Goal: Transaction & Acquisition: Book appointment/travel/reservation

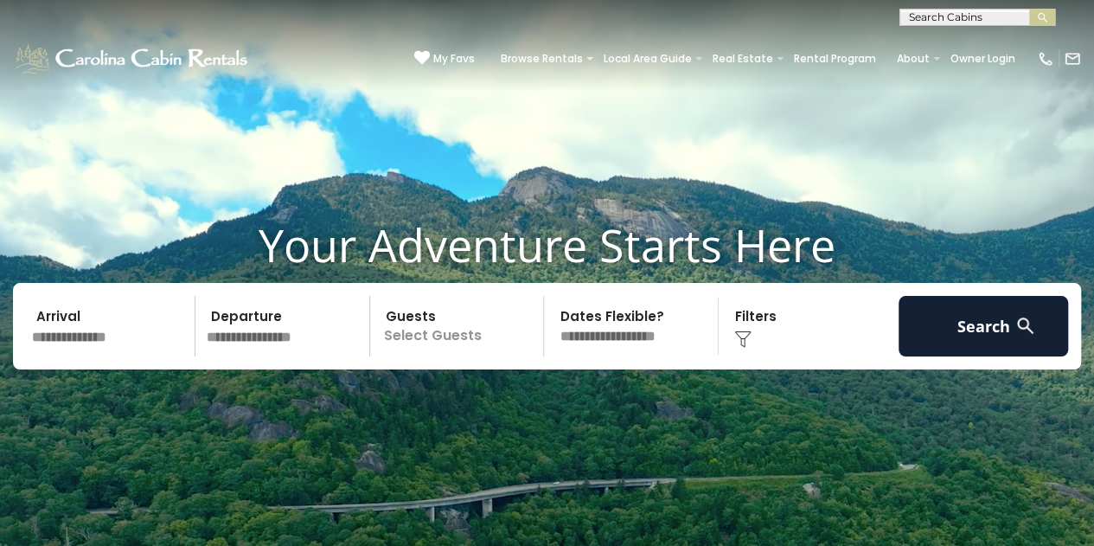
click at [94, 337] on input "text" at bounding box center [110, 326] width 169 height 61
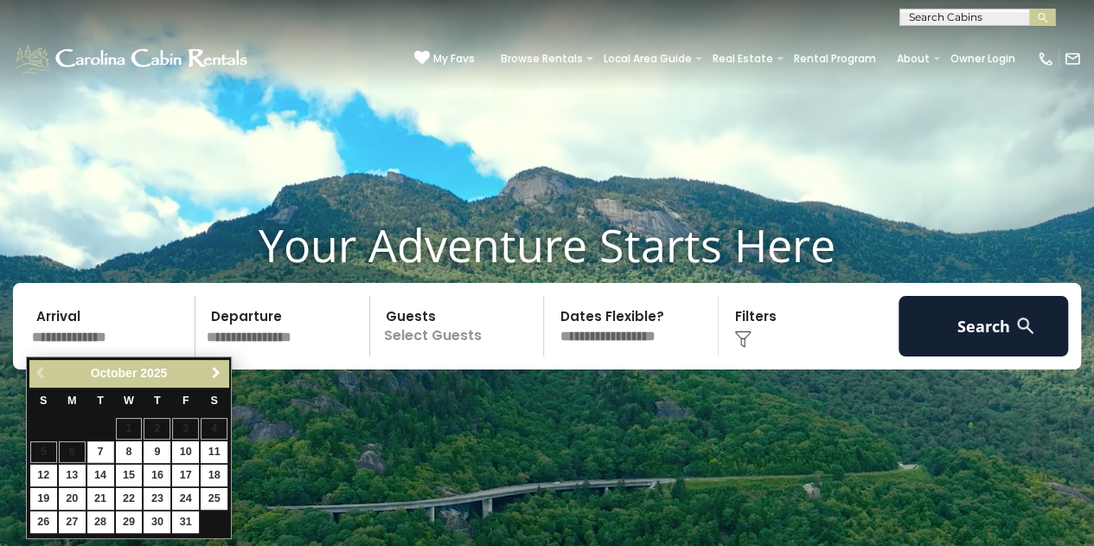
click at [214, 369] on span "Next" at bounding box center [216, 373] width 14 height 14
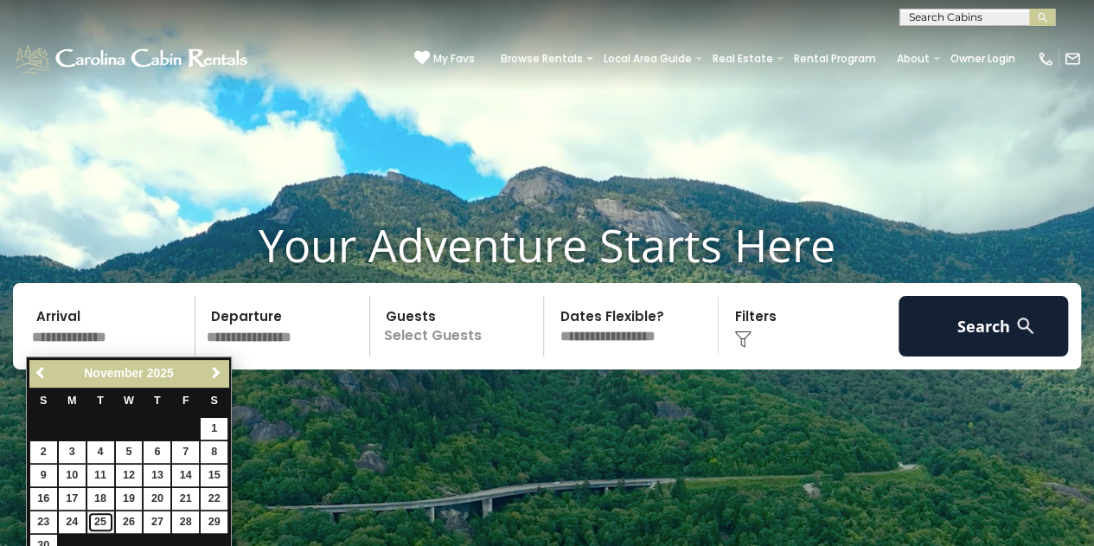
click at [102, 514] on link "25" at bounding box center [100, 522] width 27 height 22
type input "********"
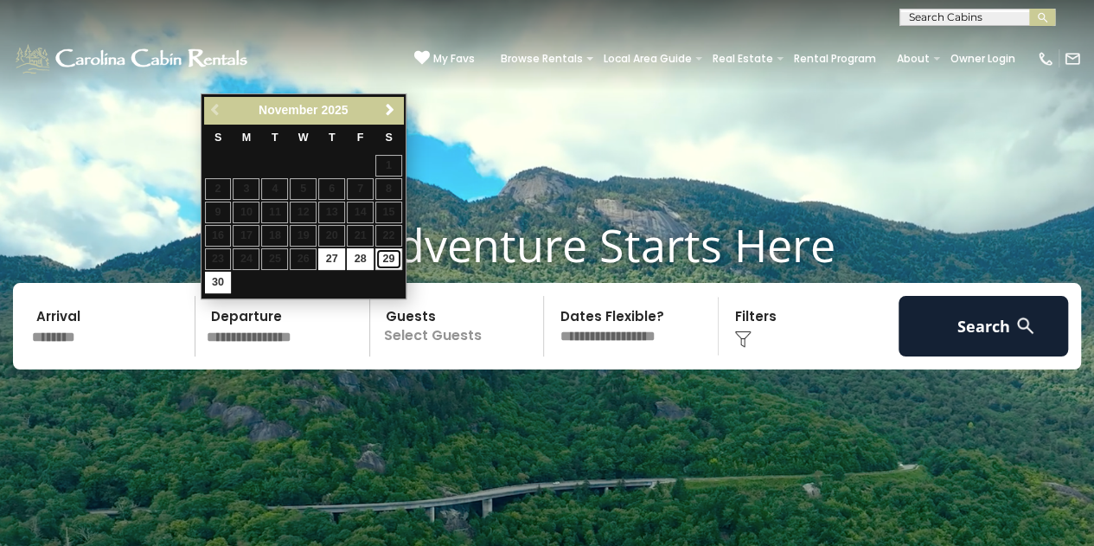
click at [385, 258] on link "29" at bounding box center [388, 259] width 27 height 22
type input "********"
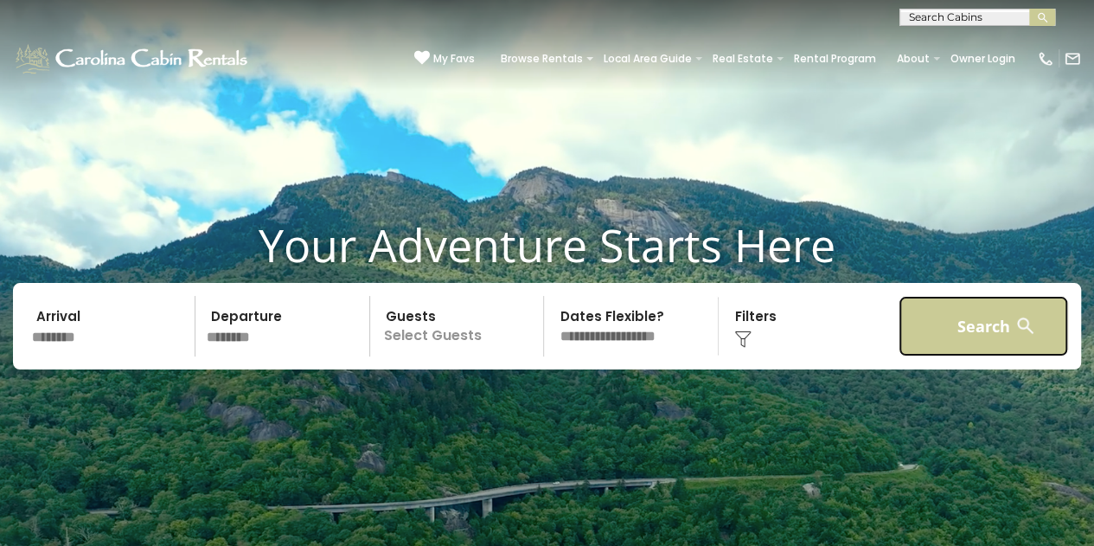
click at [993, 326] on button "Search" at bounding box center [982, 326] width 169 height 61
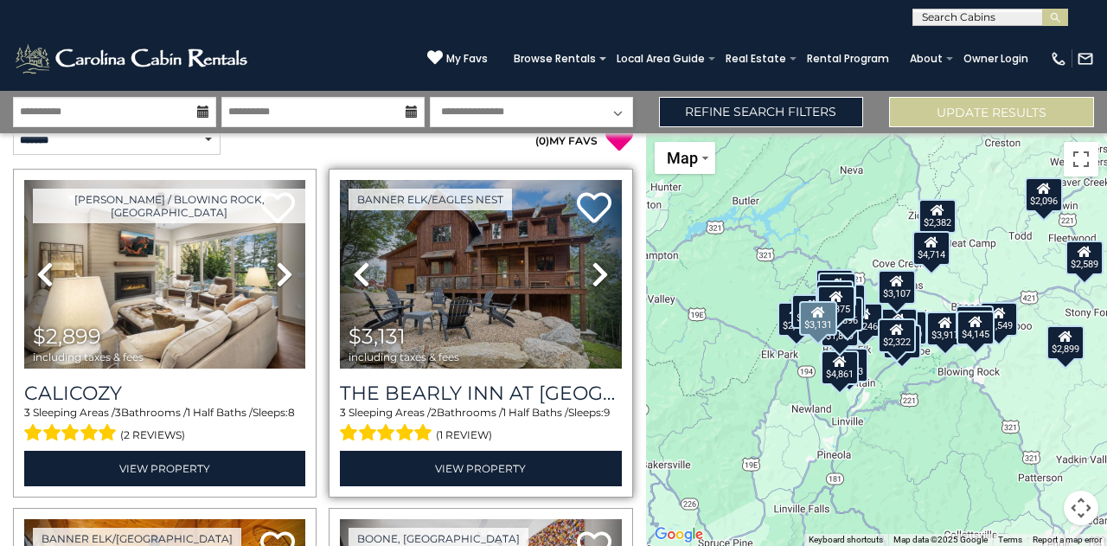
scroll to position [22, 0]
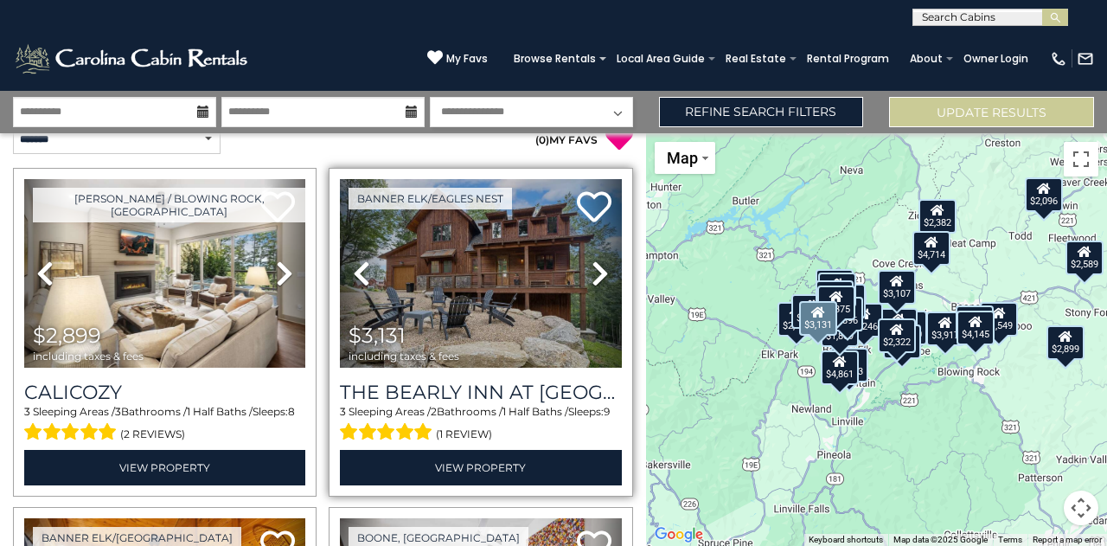
click at [591, 274] on icon at bounding box center [599, 273] width 17 height 28
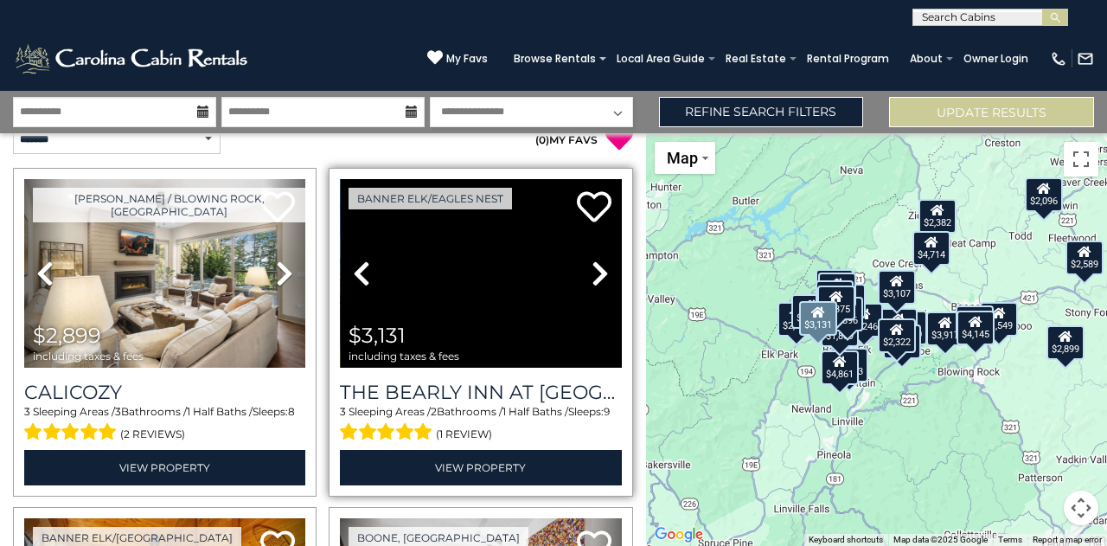
click at [591, 274] on icon at bounding box center [599, 273] width 17 height 28
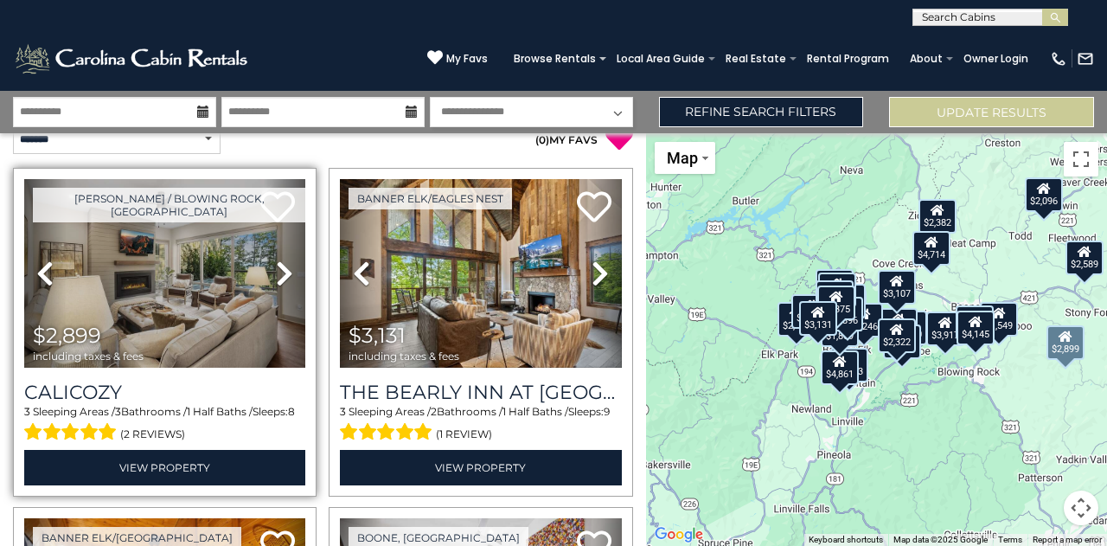
click at [285, 271] on icon at bounding box center [284, 273] width 17 height 28
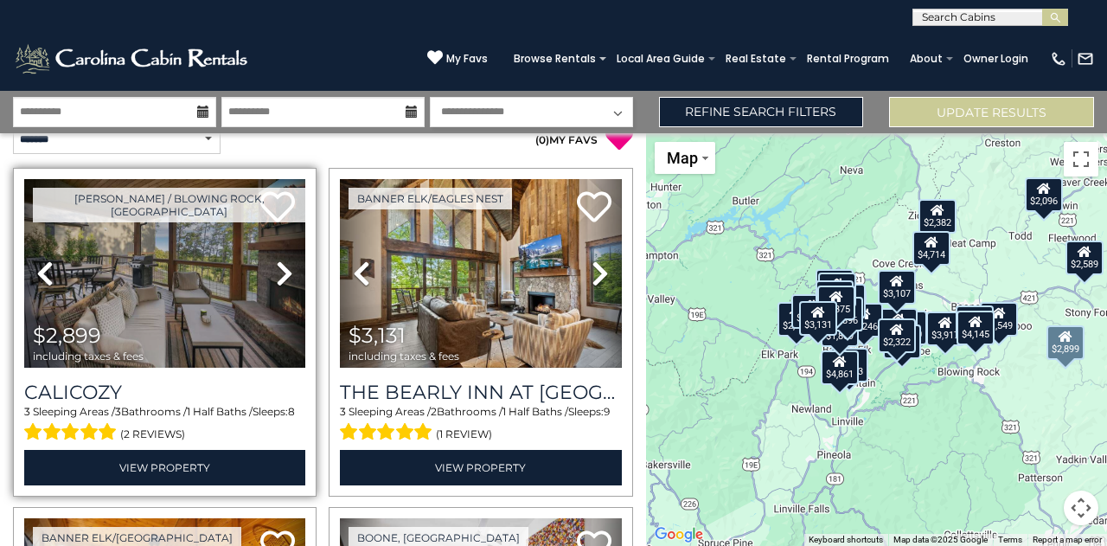
click at [285, 271] on icon at bounding box center [284, 273] width 17 height 28
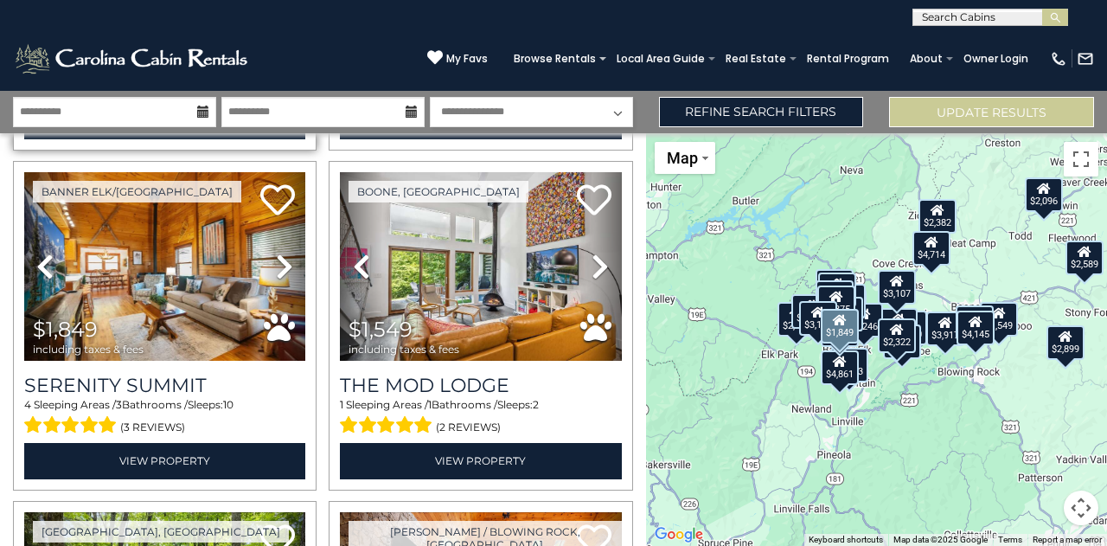
scroll to position [372, 0]
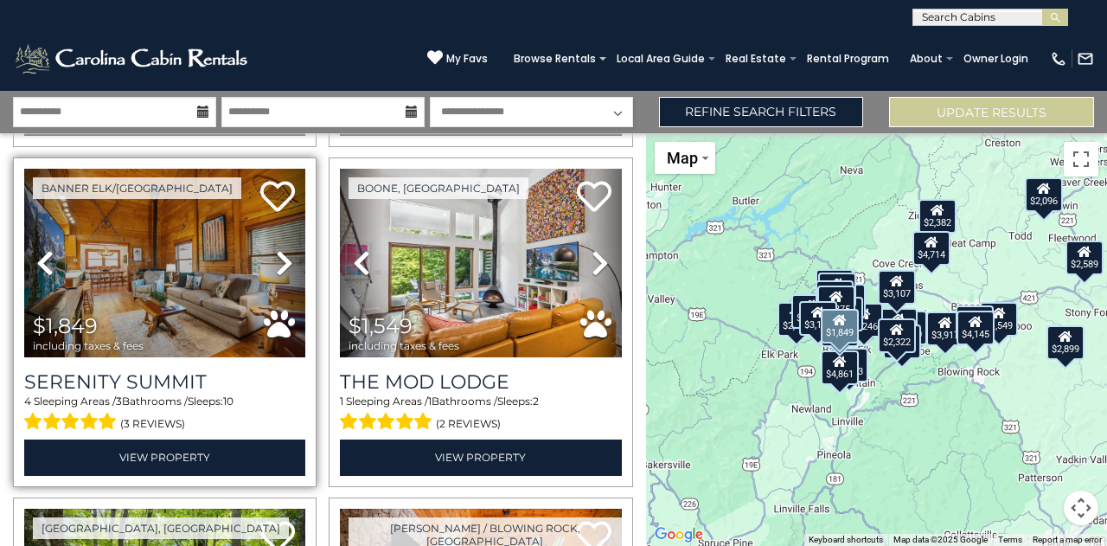
click at [276, 261] on icon at bounding box center [284, 263] width 17 height 28
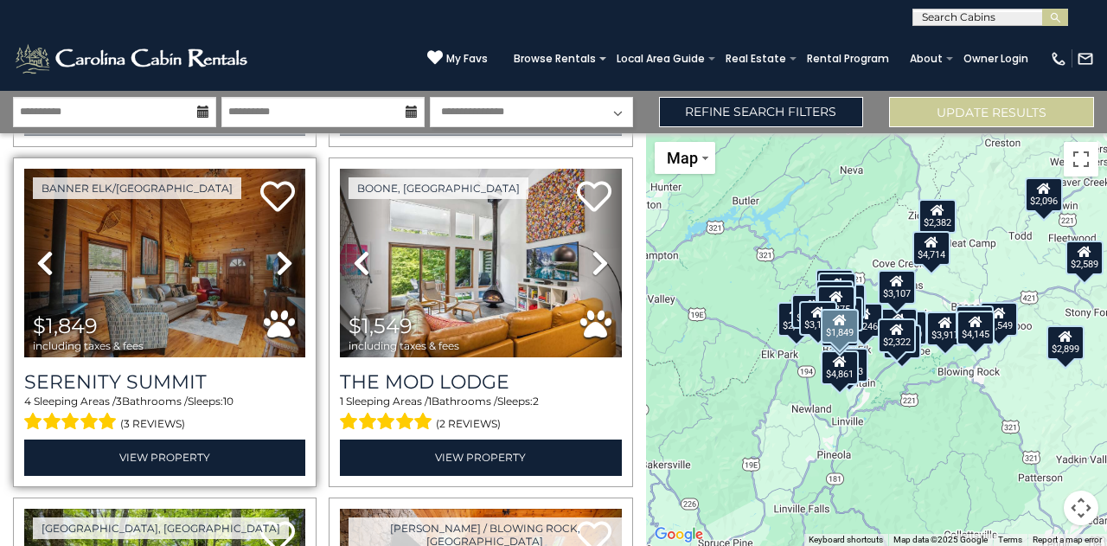
click at [276, 261] on icon at bounding box center [284, 263] width 17 height 28
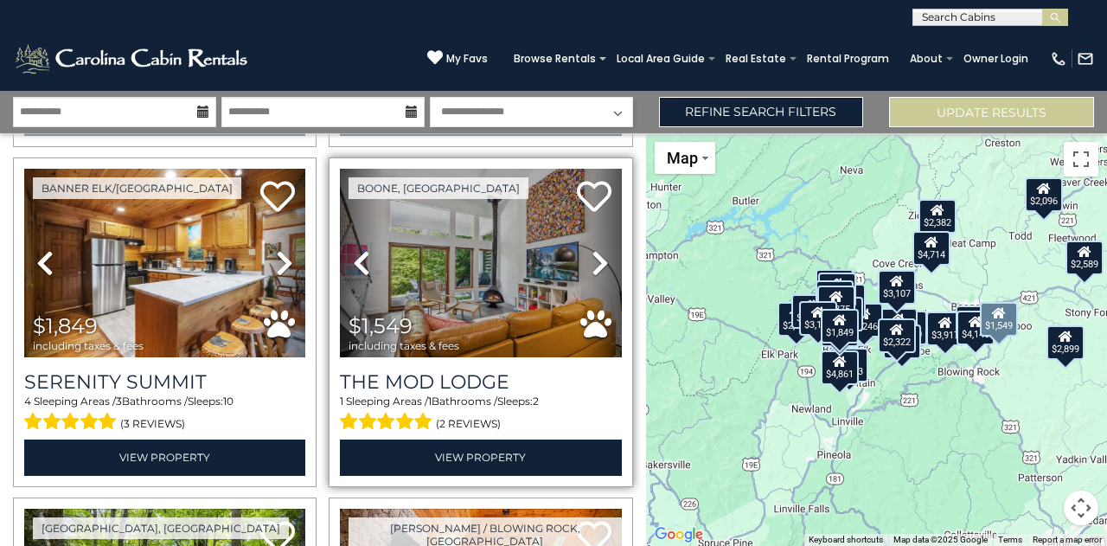
click at [591, 260] on icon at bounding box center [599, 263] width 17 height 28
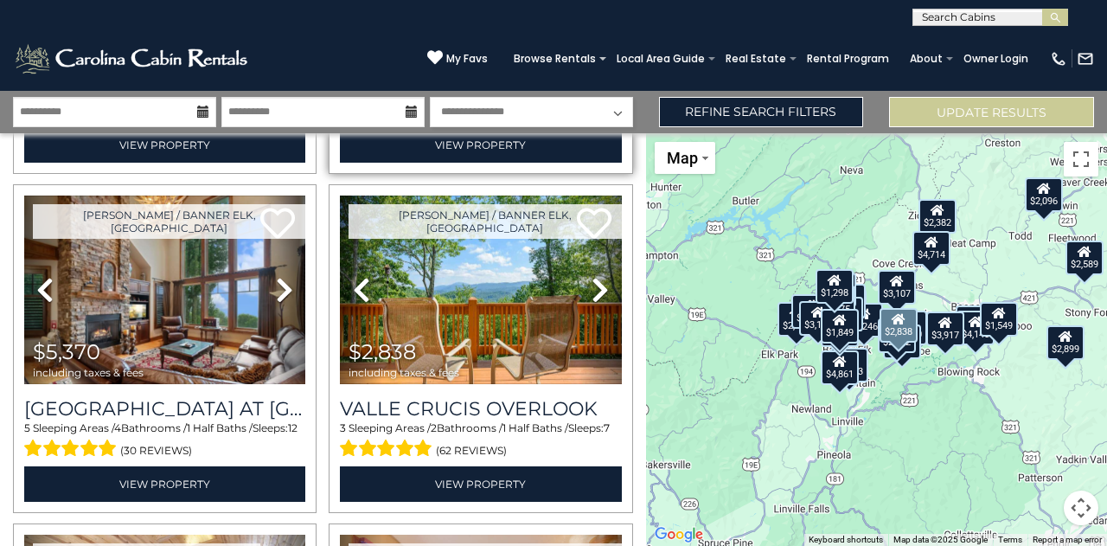
scroll to position [1024, 0]
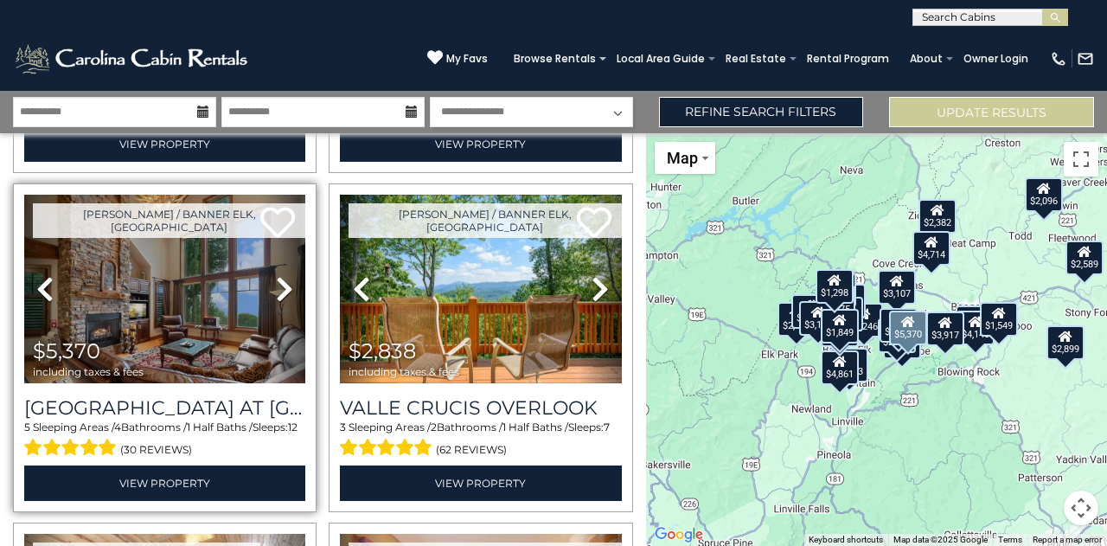
click at [276, 275] on icon at bounding box center [284, 289] width 17 height 28
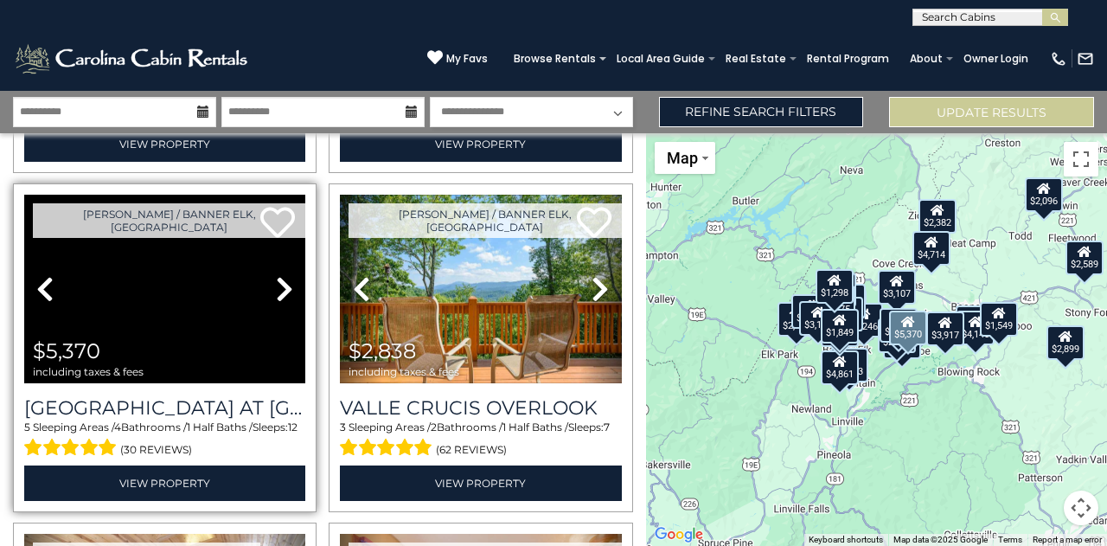
click at [278, 275] on icon at bounding box center [284, 289] width 17 height 28
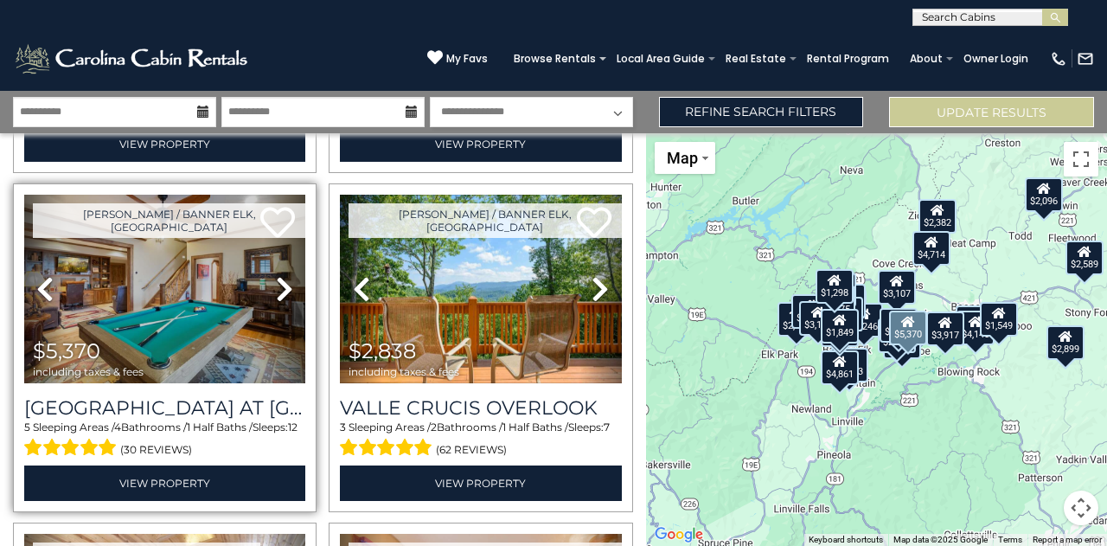
click at [278, 275] on icon at bounding box center [284, 289] width 17 height 28
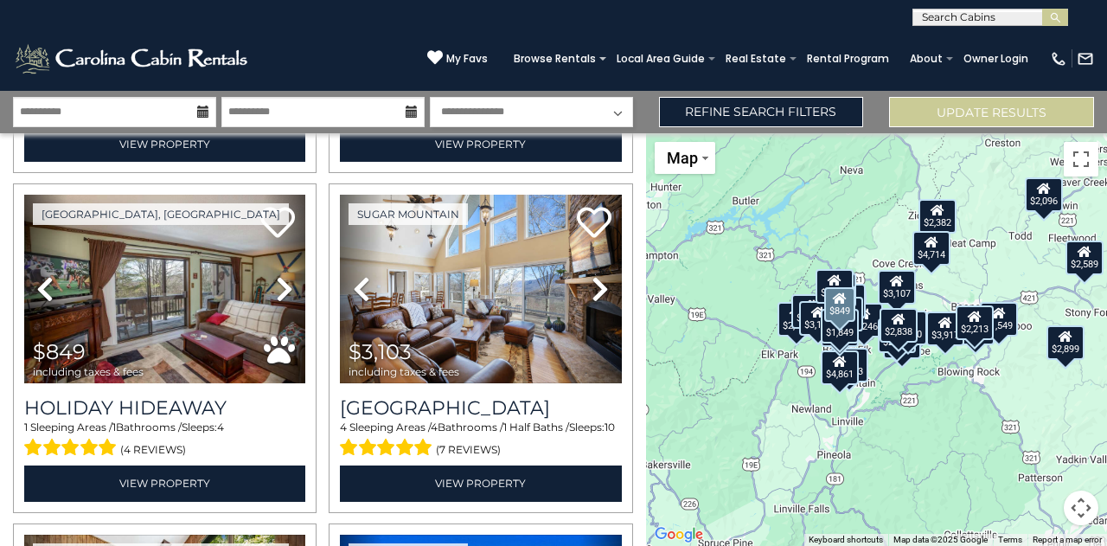
scroll to position [1712, 0]
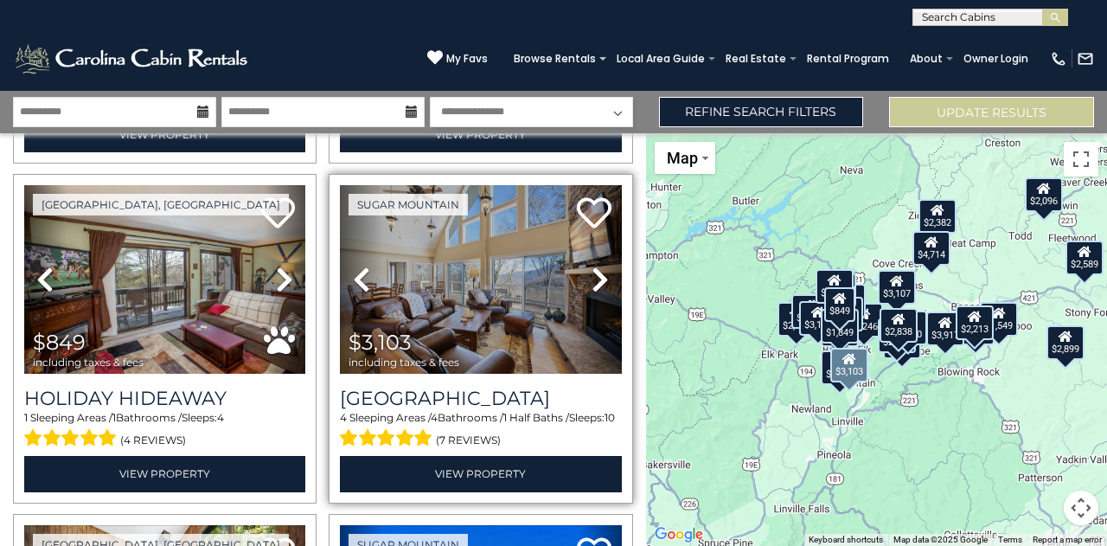
click at [591, 265] on icon at bounding box center [599, 279] width 17 height 28
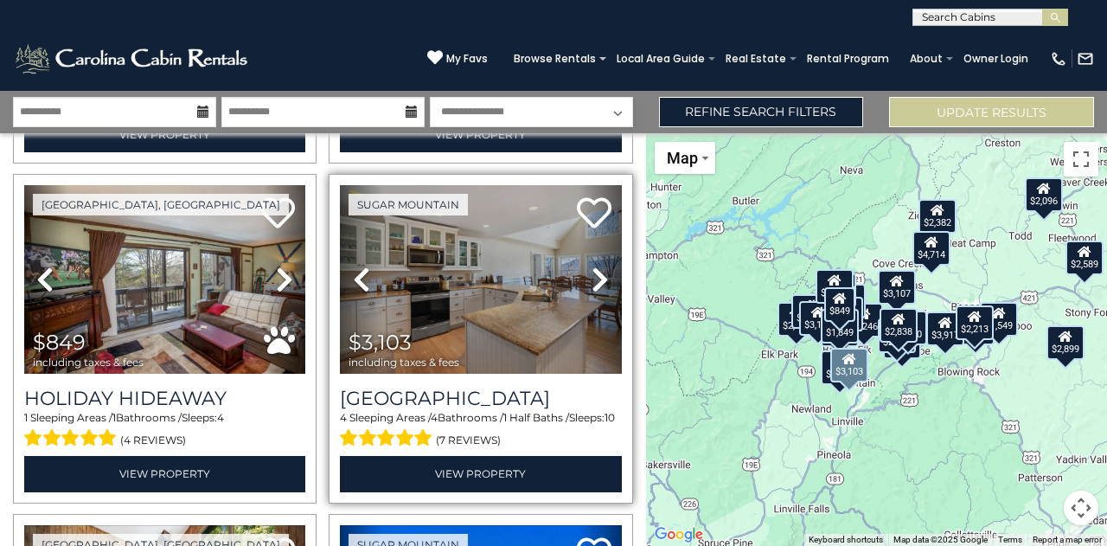
click at [591, 265] on icon at bounding box center [599, 279] width 17 height 28
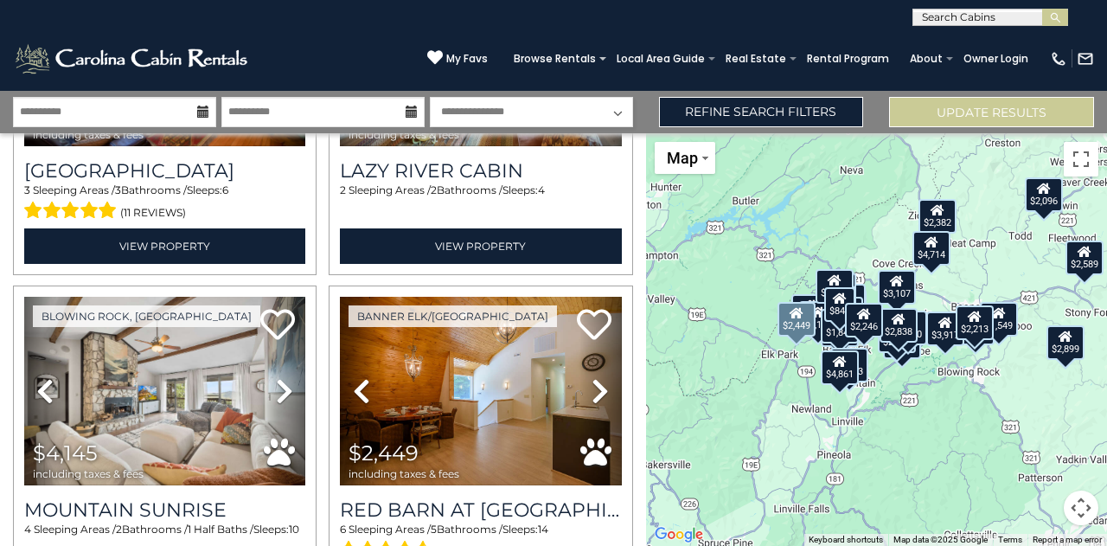
scroll to position [2619, 0]
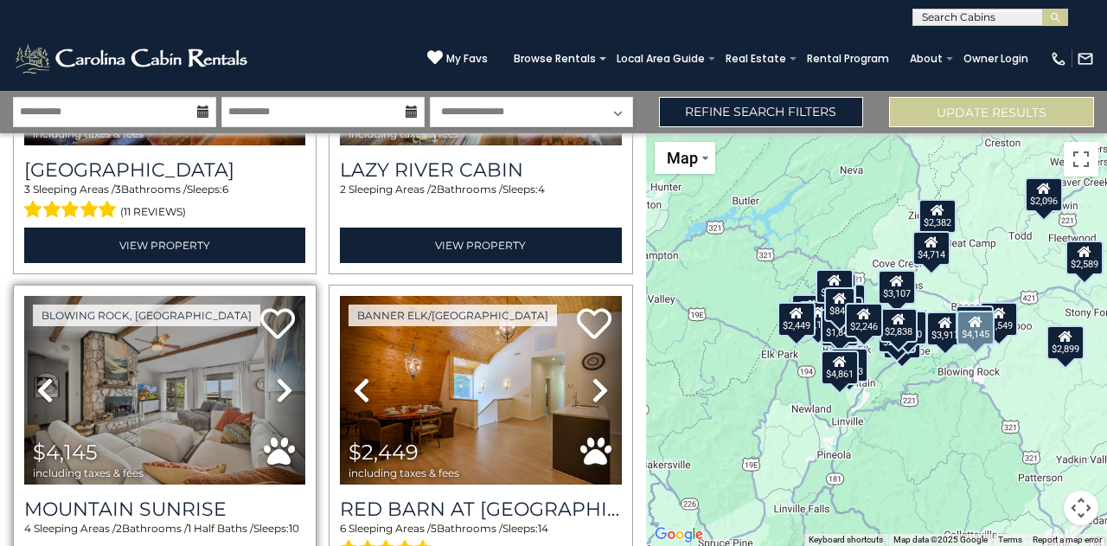
click at [278, 376] on icon at bounding box center [284, 390] width 17 height 28
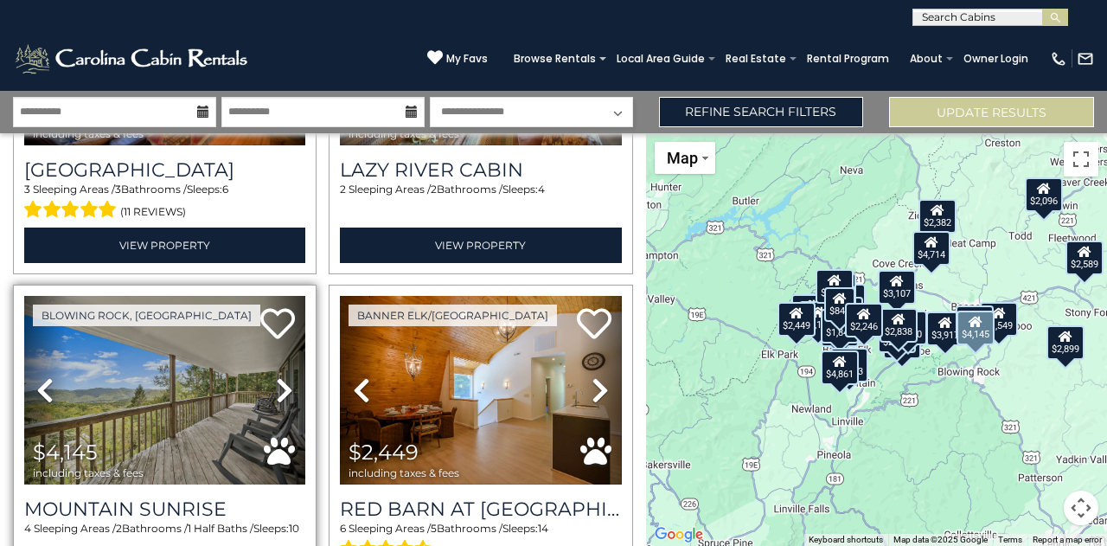
click at [278, 376] on icon at bounding box center [284, 390] width 17 height 28
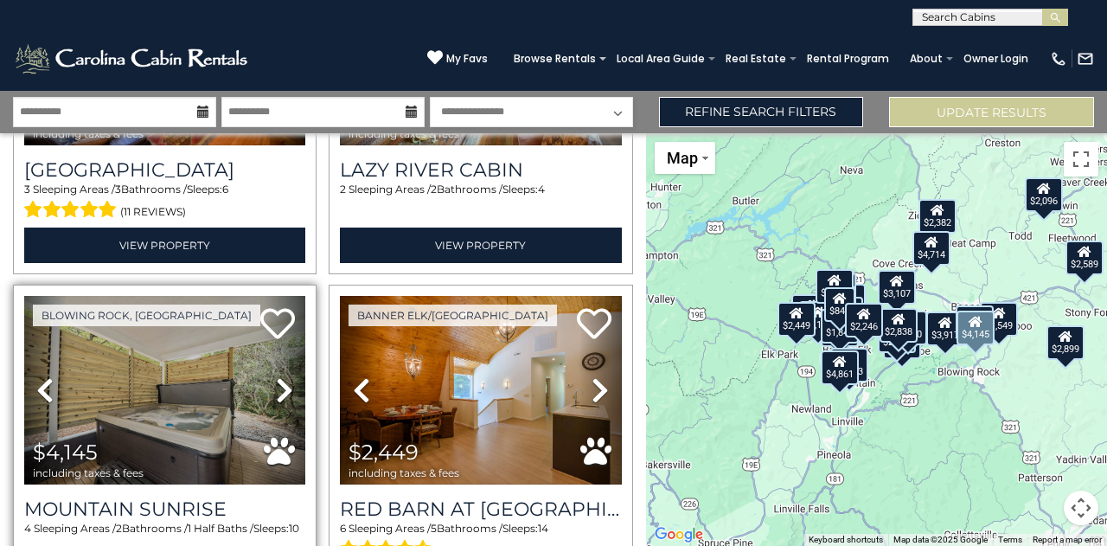
click at [278, 376] on icon at bounding box center [284, 390] width 17 height 28
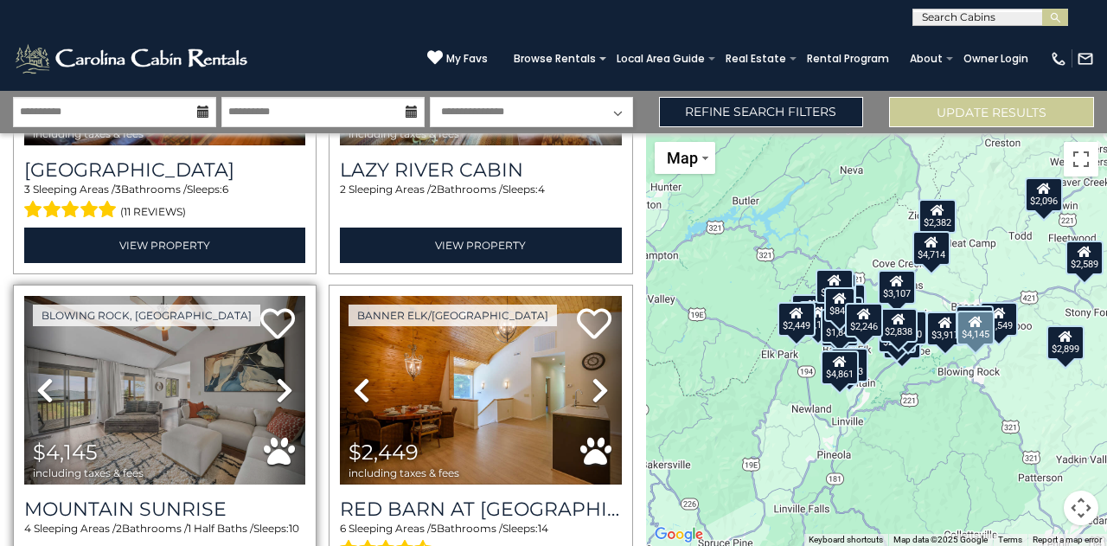
click at [278, 376] on icon at bounding box center [284, 390] width 17 height 28
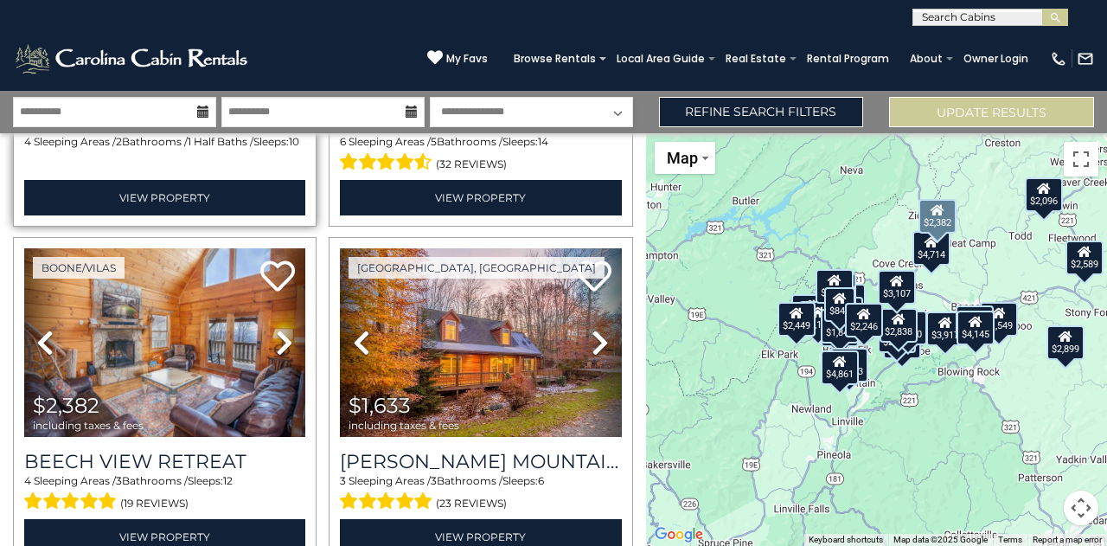
scroll to position [3006, 0]
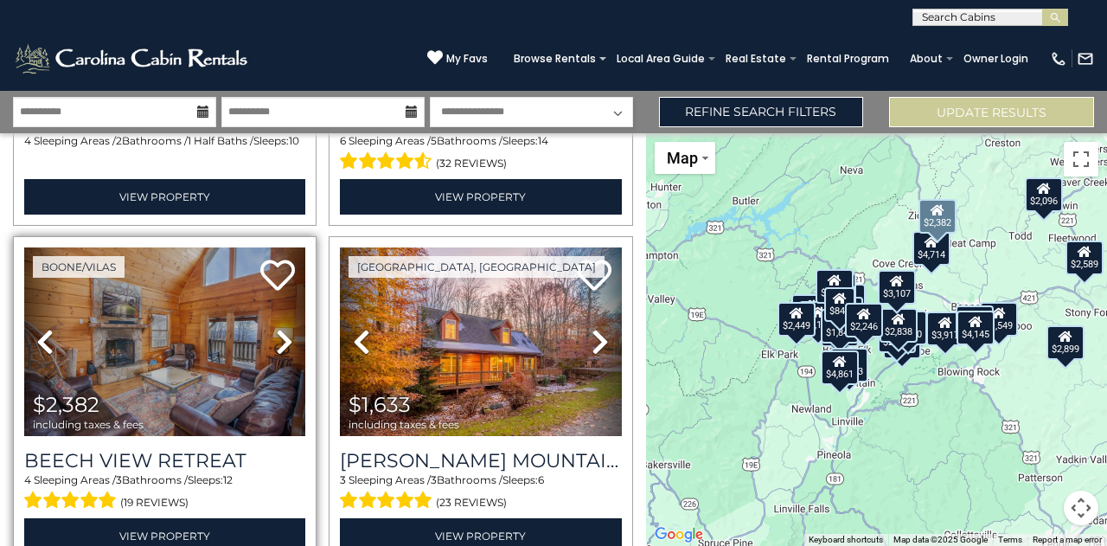
click at [276, 328] on icon at bounding box center [284, 342] width 17 height 28
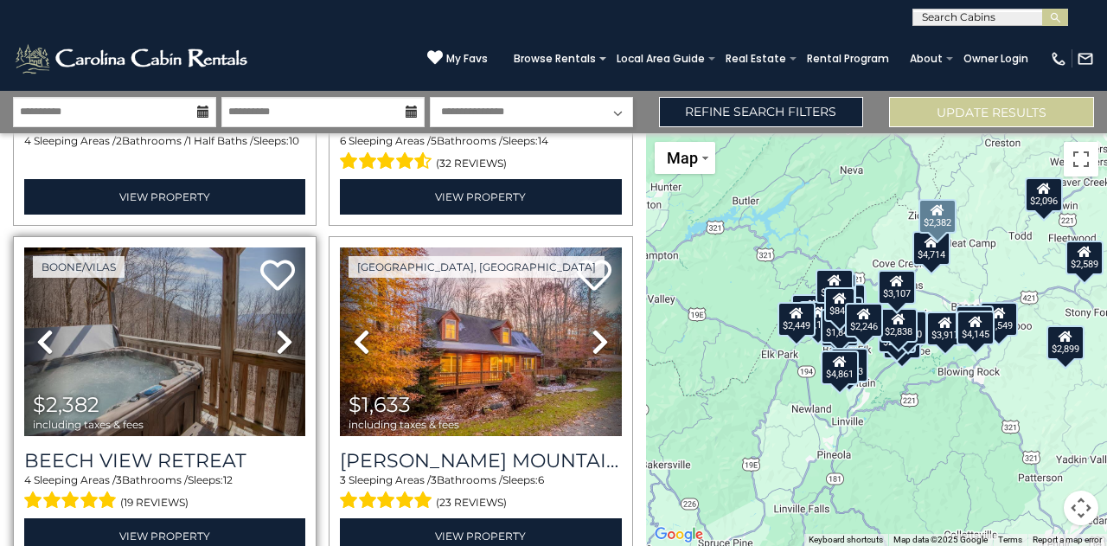
click at [276, 328] on icon at bounding box center [284, 342] width 17 height 28
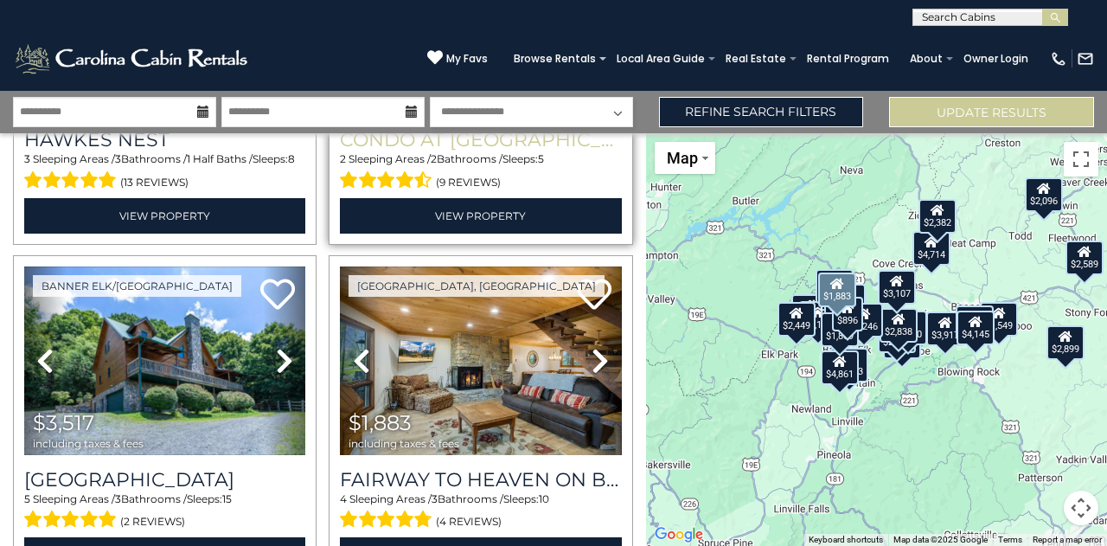
scroll to position [3666, 0]
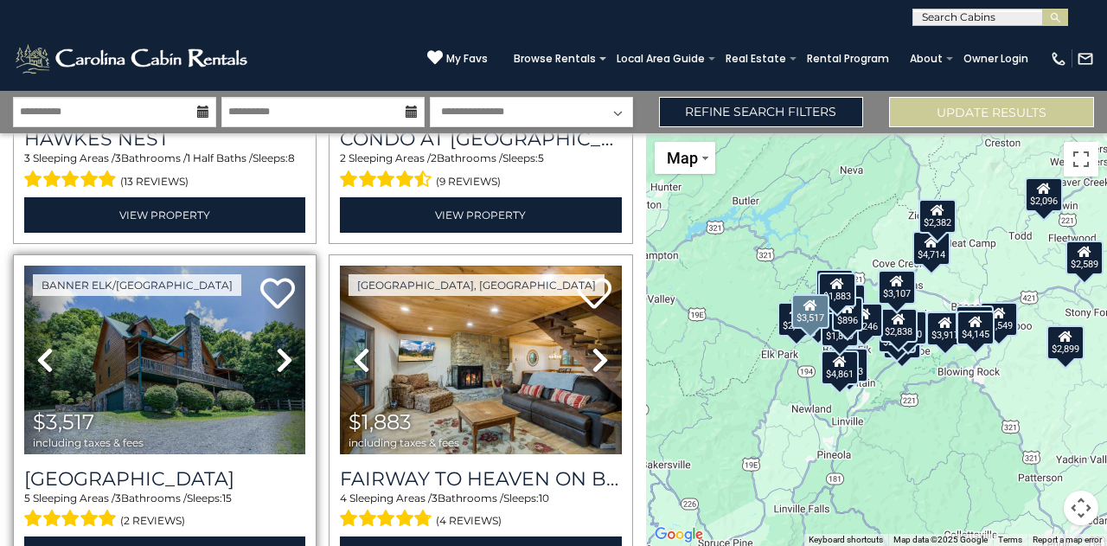
click at [285, 346] on icon at bounding box center [284, 360] width 17 height 28
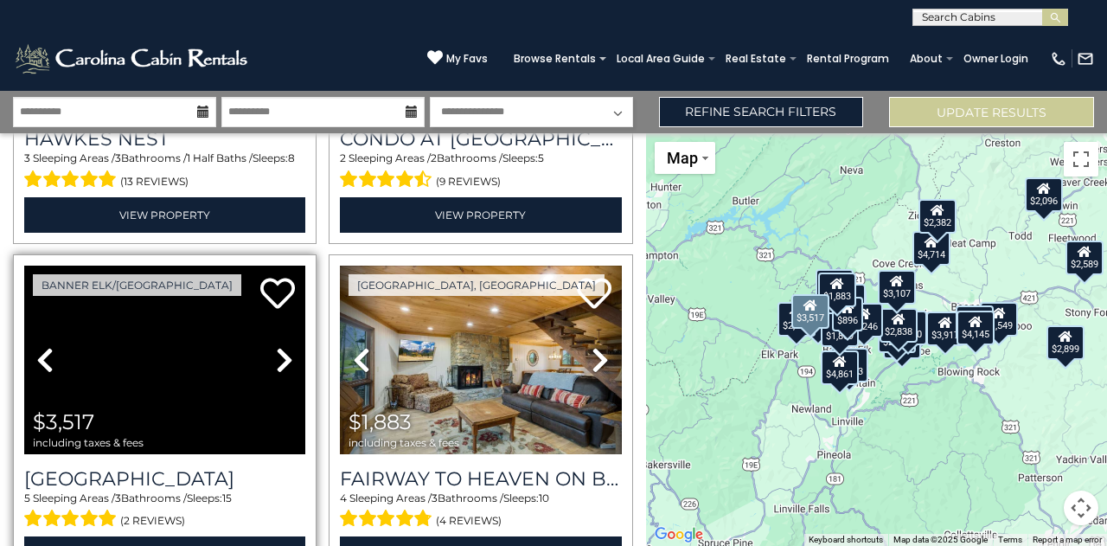
click at [287, 346] on icon at bounding box center [284, 360] width 17 height 28
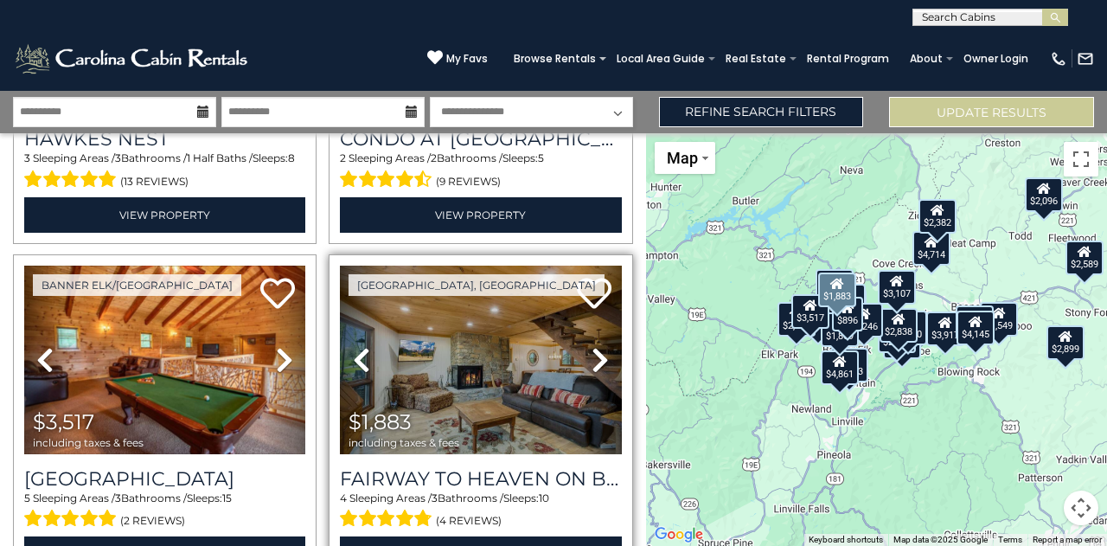
click at [594, 336] on link "Next" at bounding box center [600, 359] width 42 height 188
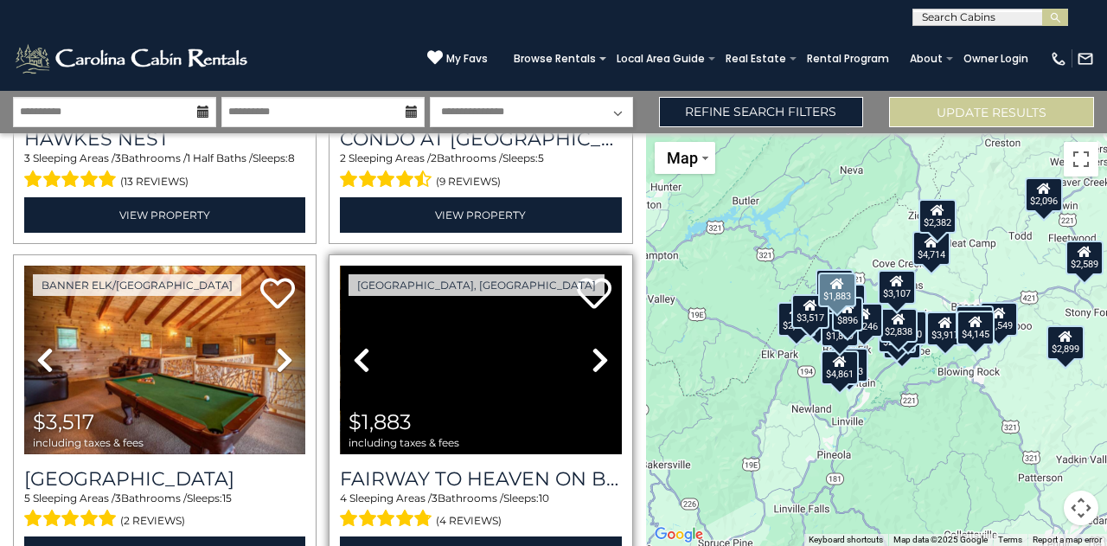
click at [597, 346] on icon at bounding box center [599, 360] width 17 height 28
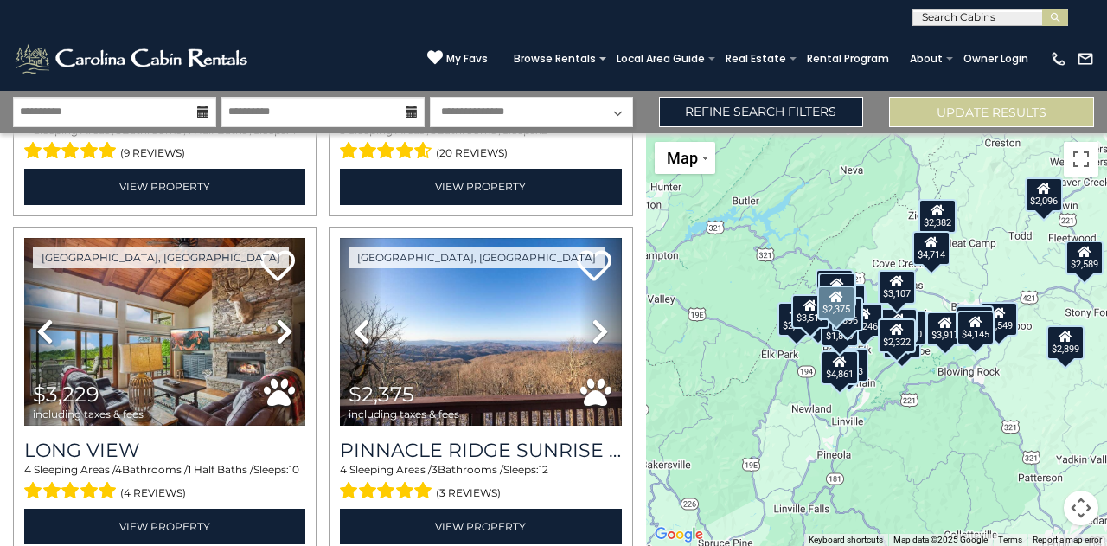
scroll to position [4700, 0]
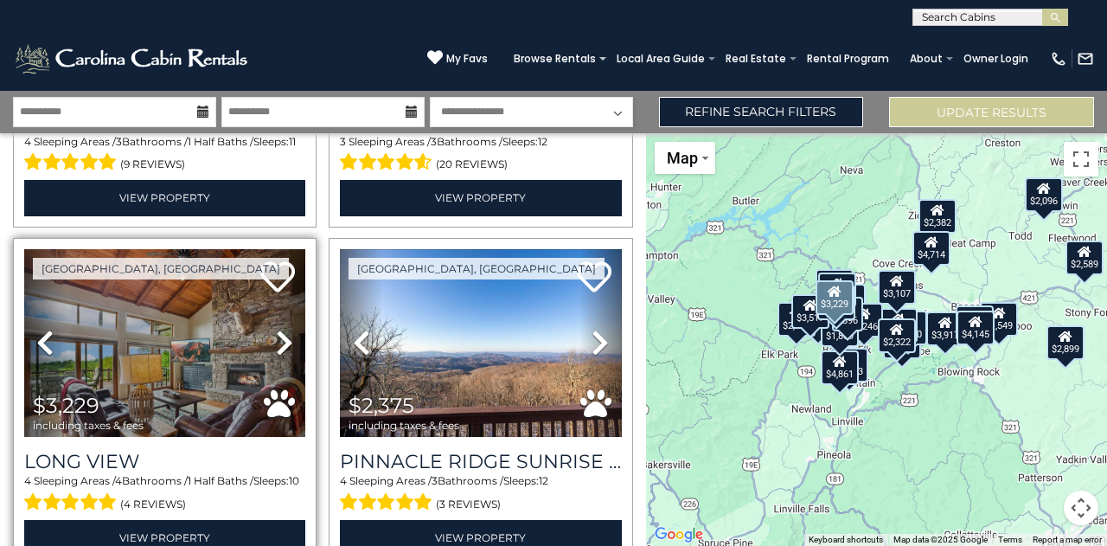
click at [278, 329] on icon at bounding box center [284, 343] width 17 height 28
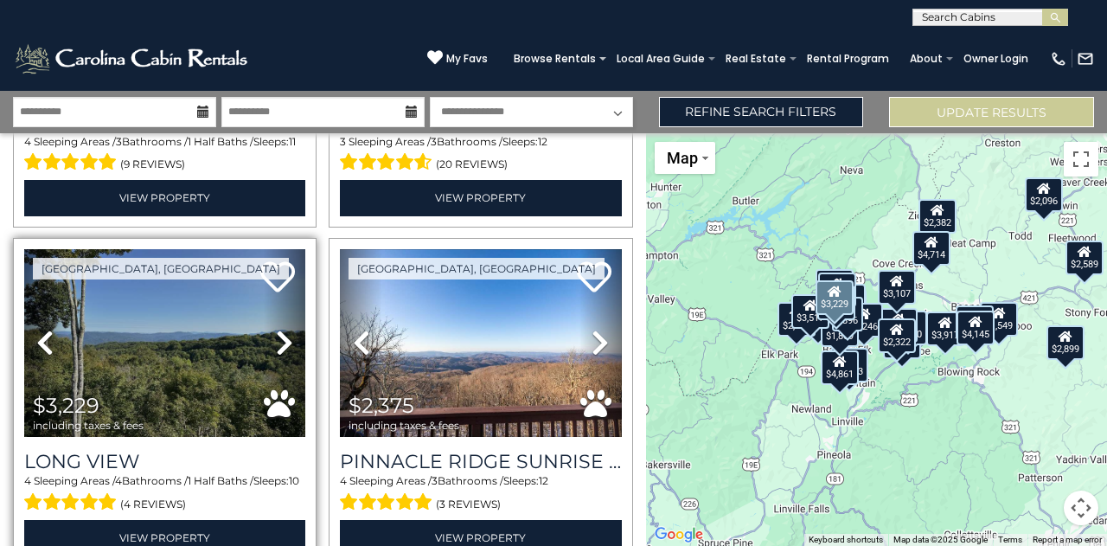
click at [278, 329] on icon at bounding box center [284, 343] width 17 height 28
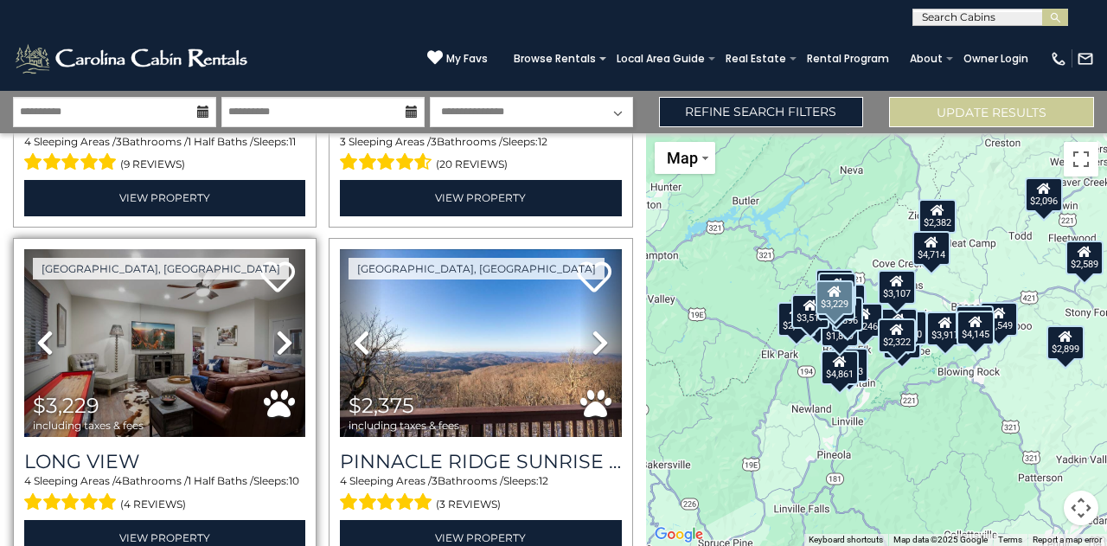
click at [278, 329] on icon at bounding box center [284, 343] width 17 height 28
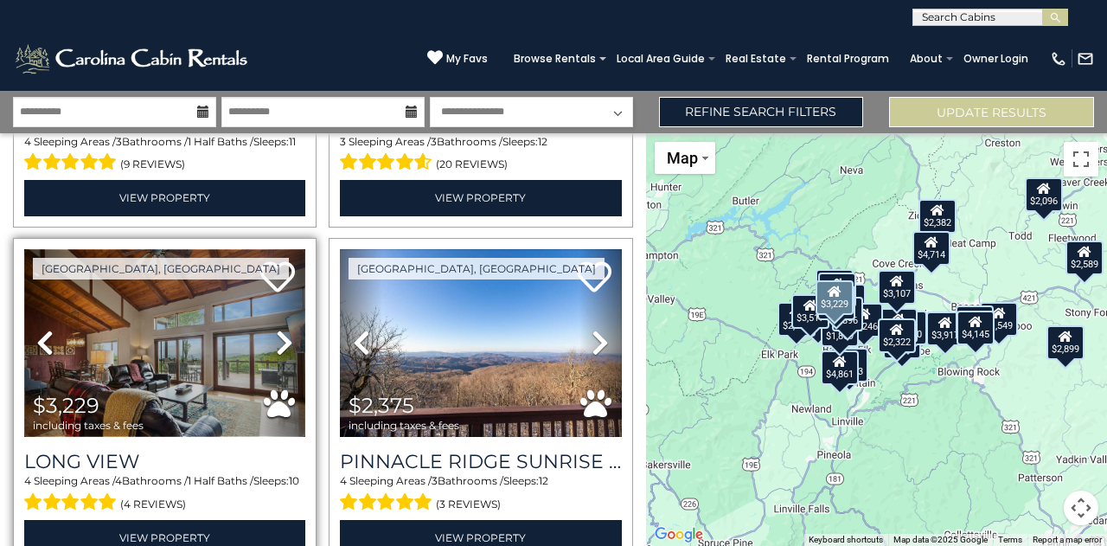
click at [185, 252] on img at bounding box center [164, 343] width 281 height 188
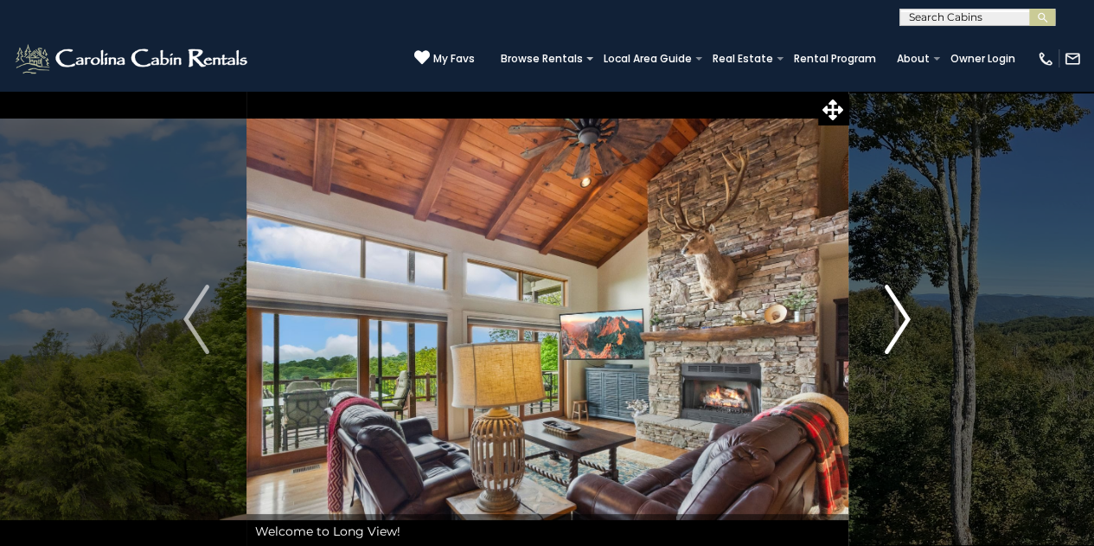
click at [906, 336] on img "Next" at bounding box center [897, 318] width 26 height 69
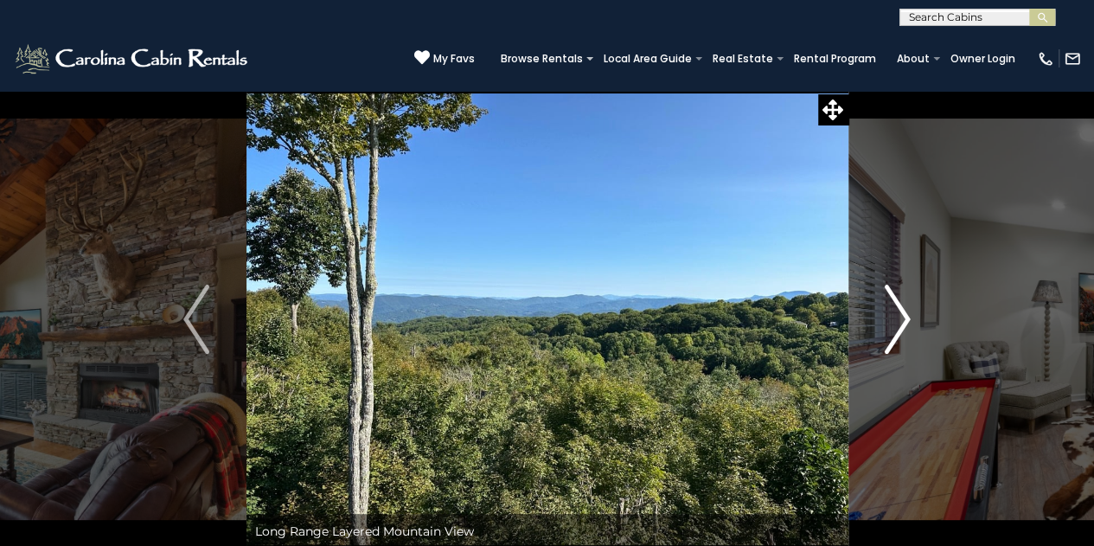
click at [906, 336] on img "Next" at bounding box center [897, 318] width 26 height 69
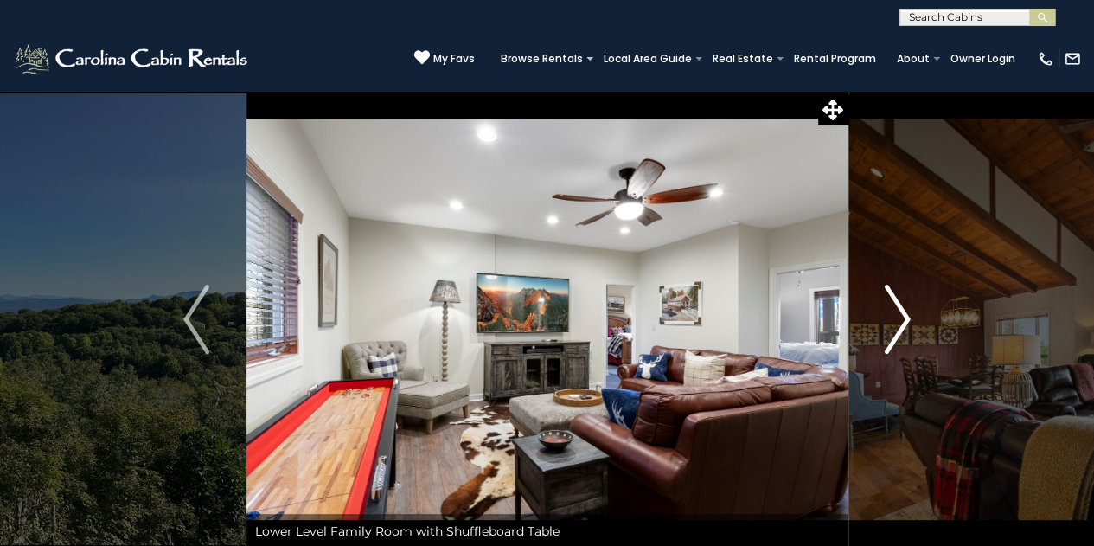
click at [906, 336] on img "Next" at bounding box center [897, 318] width 26 height 69
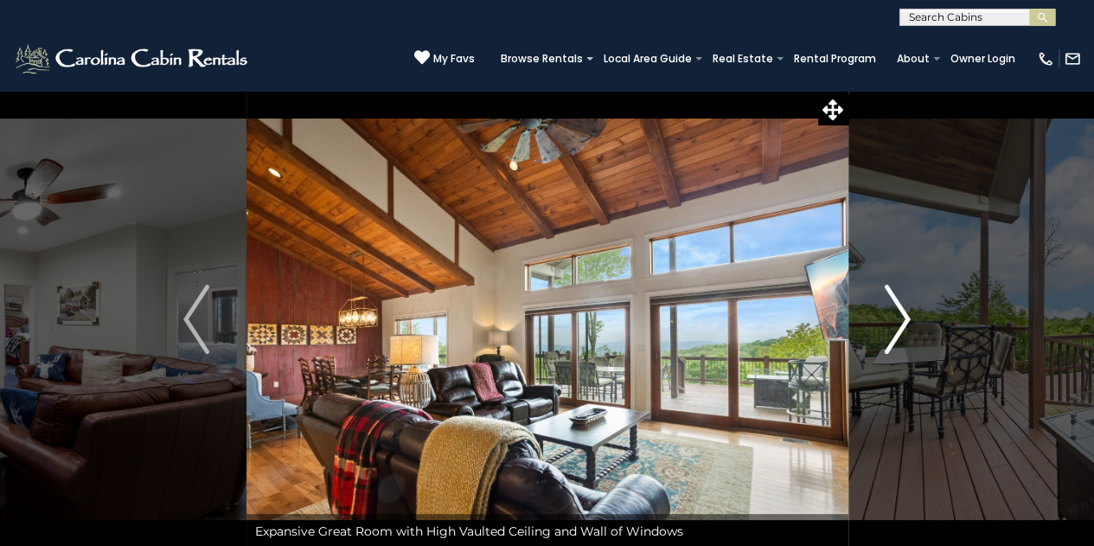
click at [906, 336] on img "Next" at bounding box center [897, 318] width 26 height 69
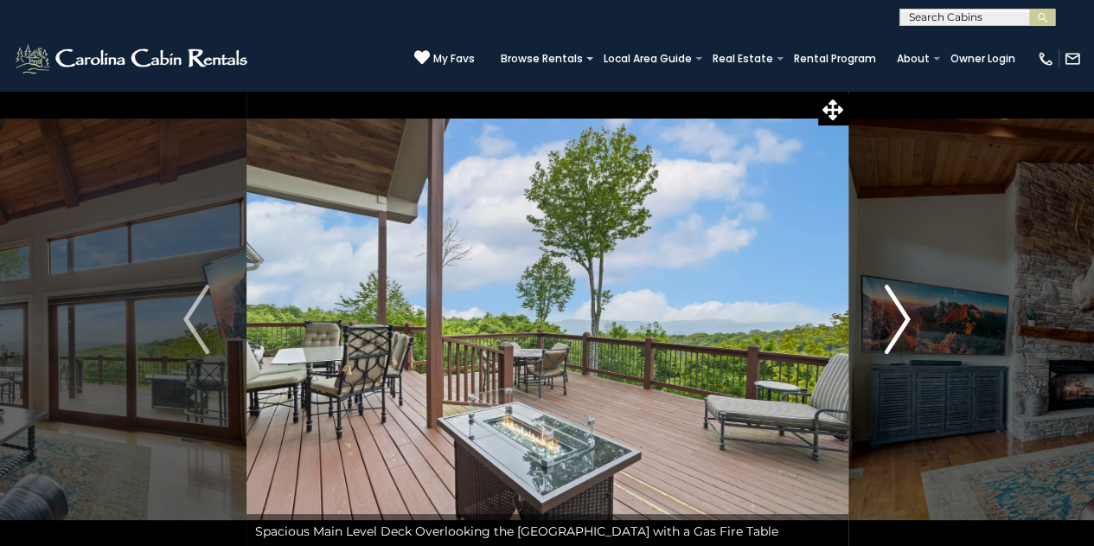
click at [906, 336] on img "Next" at bounding box center [897, 318] width 26 height 69
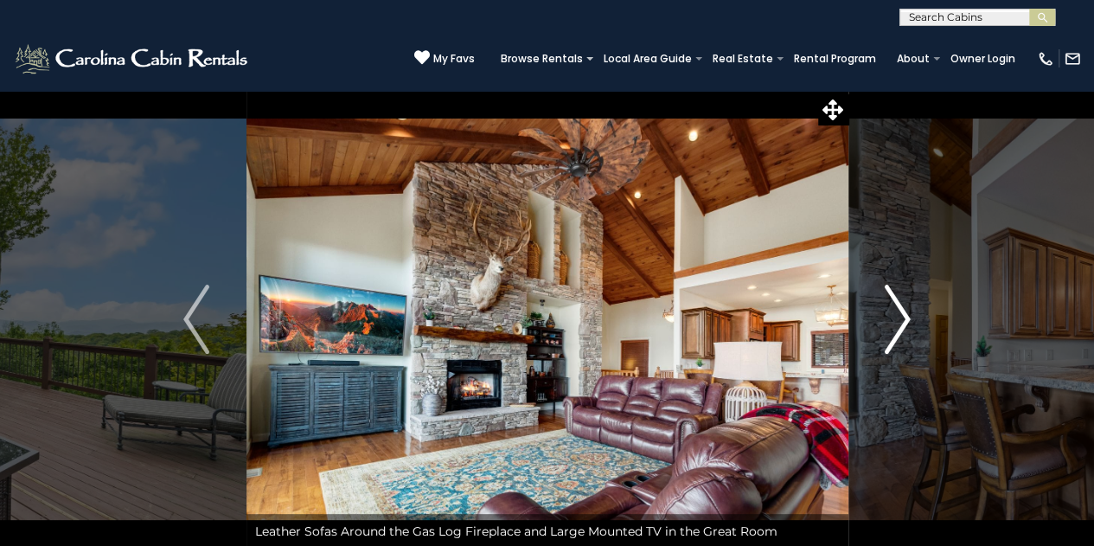
click at [906, 336] on img "Next" at bounding box center [897, 318] width 26 height 69
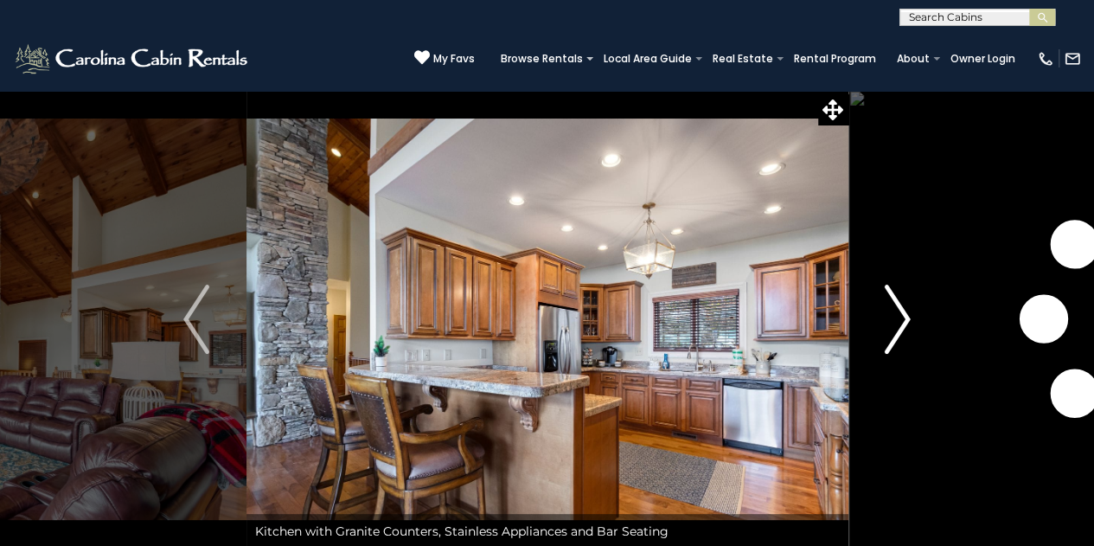
click at [906, 336] on img "Next" at bounding box center [897, 318] width 26 height 69
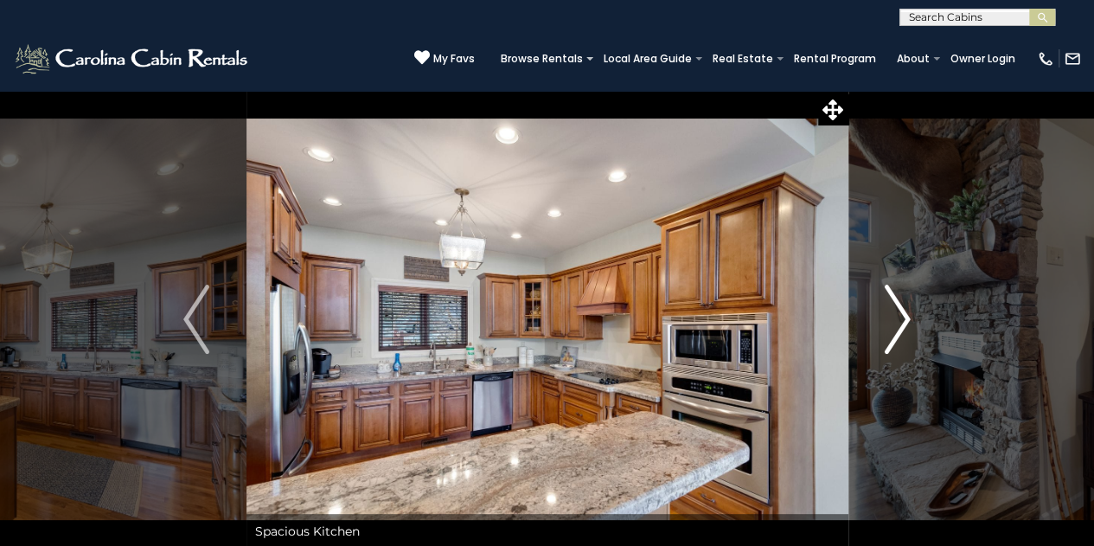
click at [906, 336] on img "Next" at bounding box center [897, 318] width 26 height 69
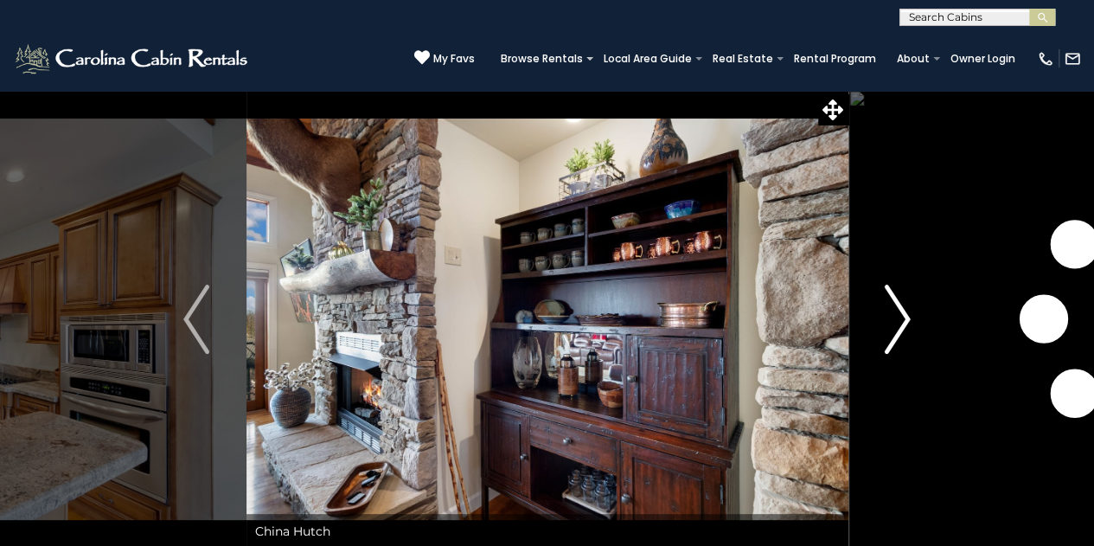
click at [906, 336] on img "Next" at bounding box center [897, 318] width 26 height 69
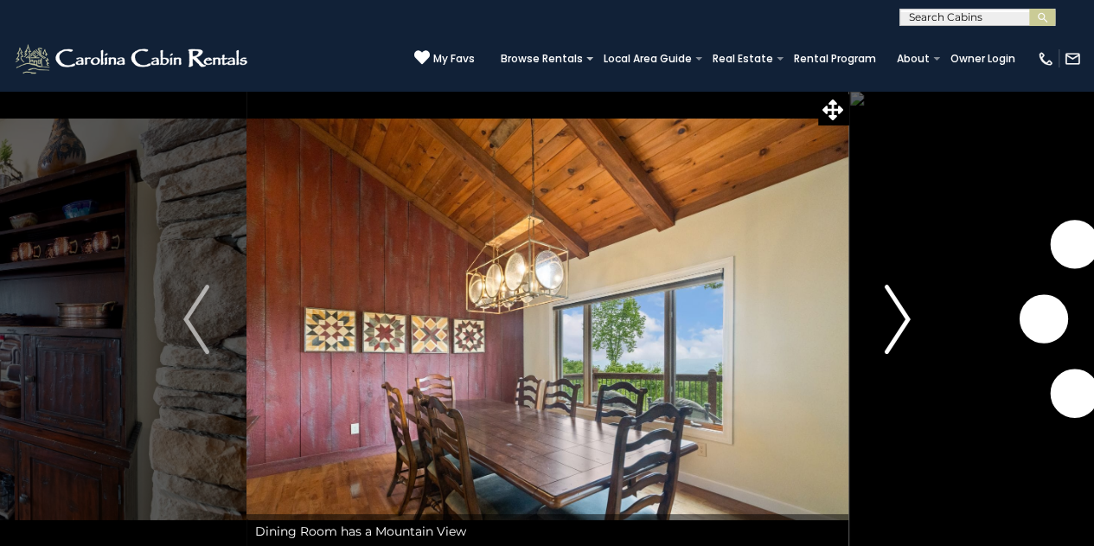
click at [906, 336] on img "Next" at bounding box center [897, 318] width 26 height 69
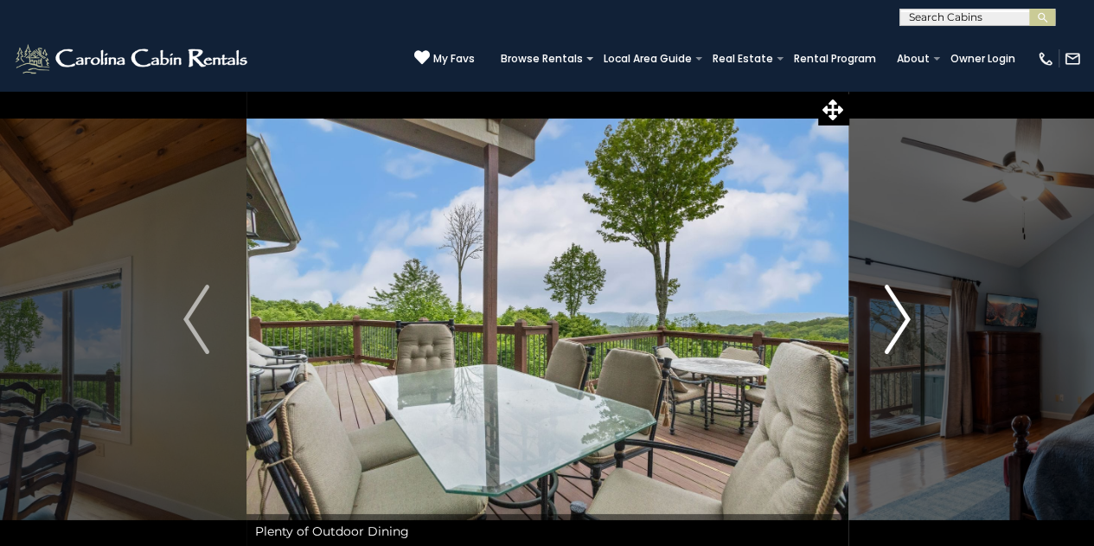
click at [906, 333] on img "Next" at bounding box center [897, 318] width 26 height 69
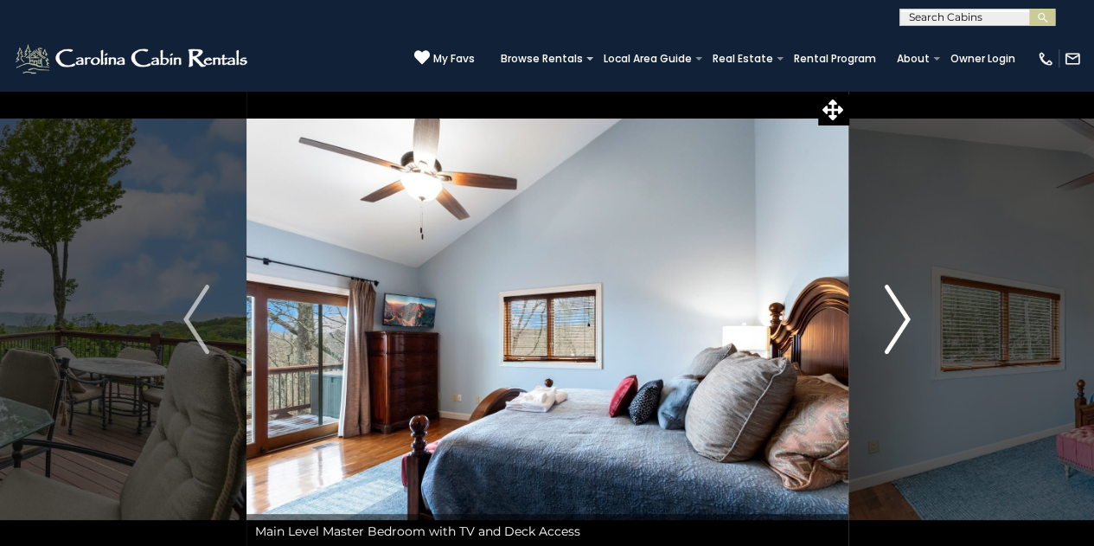
click at [906, 333] on img "Next" at bounding box center [897, 318] width 26 height 69
